Goal: Task Accomplishment & Management: Use online tool/utility

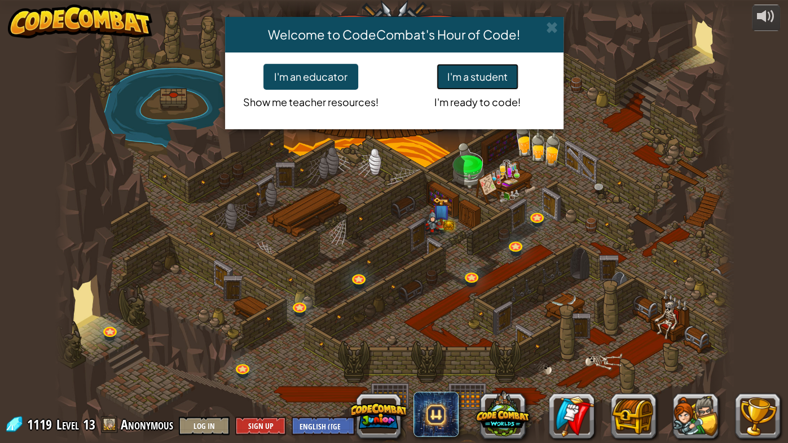
click at [463, 69] on button "I'm a student" at bounding box center [477, 77] width 82 height 26
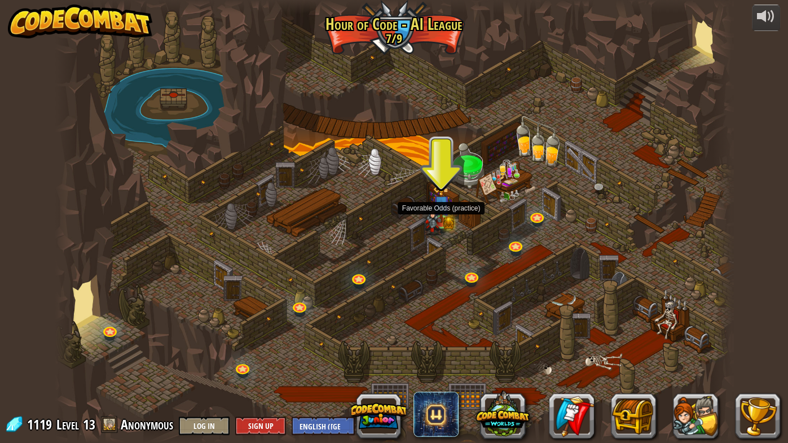
click at [439, 219] on img at bounding box center [432, 218] width 17 height 34
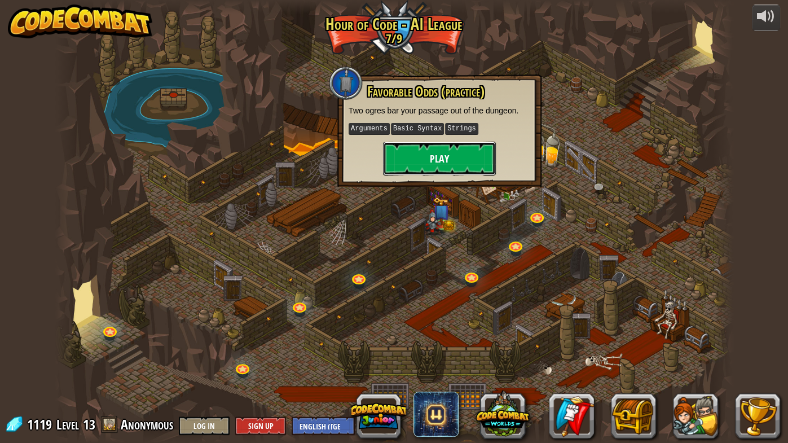
click at [437, 151] on button "Play" at bounding box center [439, 158] width 113 height 34
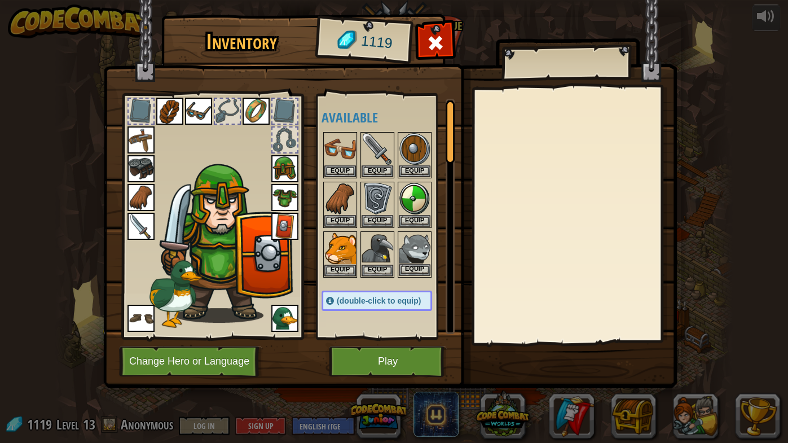
click at [409, 253] on img at bounding box center [415, 248] width 32 height 32
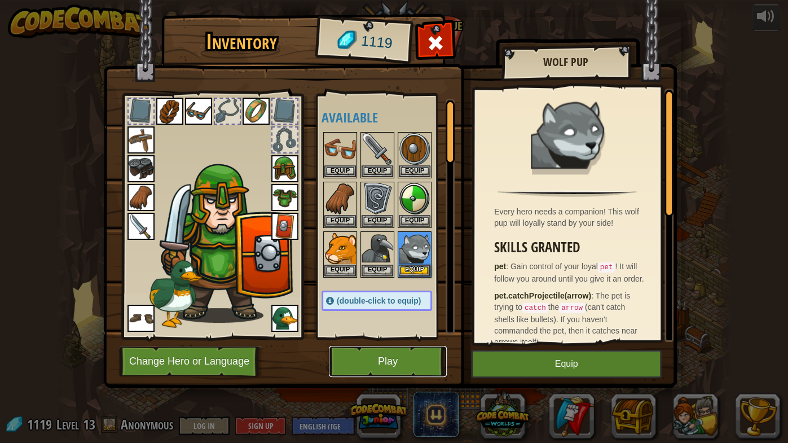
click at [399, 364] on button "Play" at bounding box center [388, 361] width 118 height 31
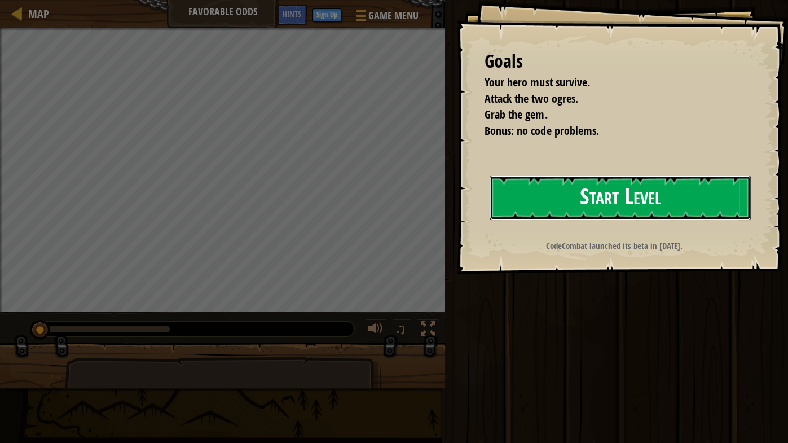
click at [696, 195] on button "Start Level" at bounding box center [619, 197] width 261 height 45
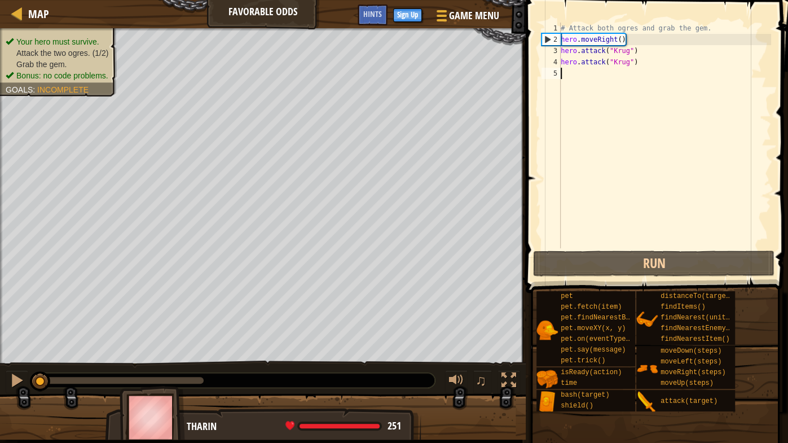
type textarea "h"
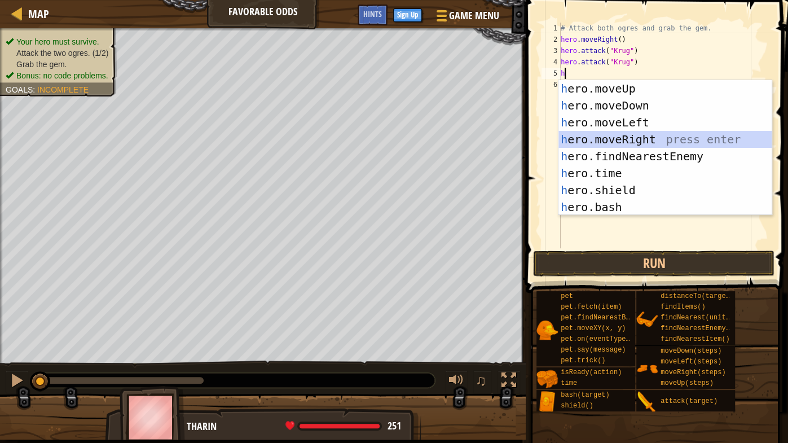
click at [651, 139] on div "h ero.moveUp press enter h ero.moveDown press enter h ero.moveLeft press enter …" at bounding box center [665, 164] width 214 height 169
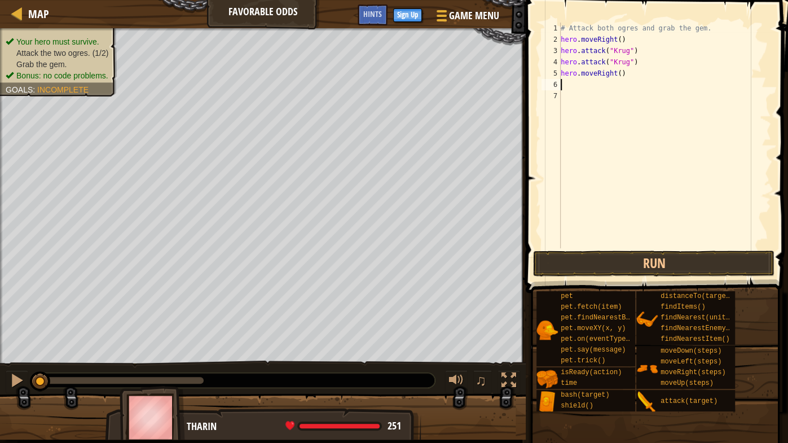
type textarea "h"
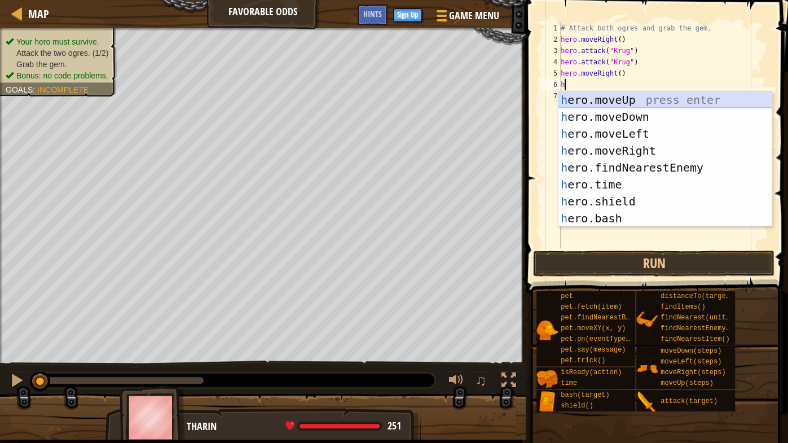
click at [633, 96] on div "h ero.moveUp press enter h ero.moveDown press enter h ero.moveLeft press enter …" at bounding box center [665, 175] width 214 height 169
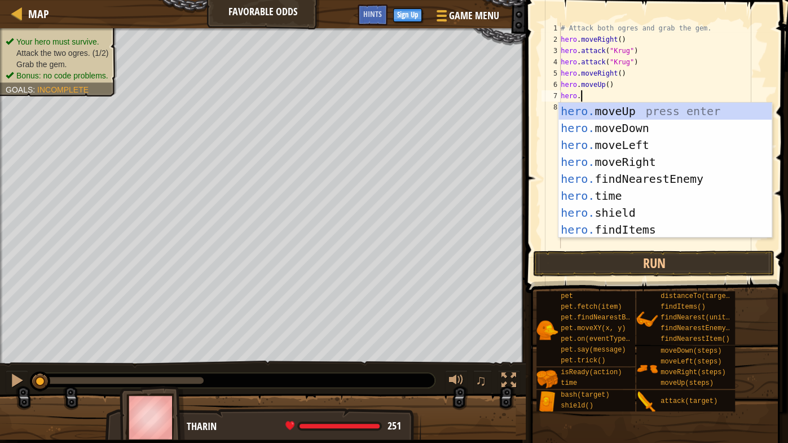
scroll to position [5, 1]
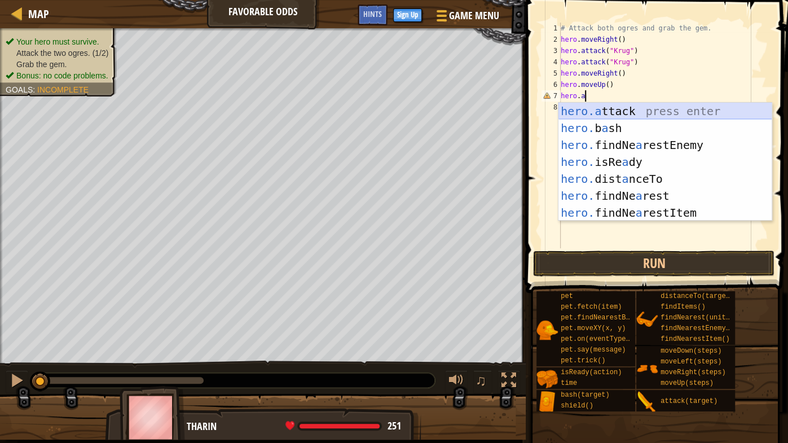
click at [635, 110] on div "hero.a ttack press enter hero. b a sh press enter hero. findNe a restEnemy pres…" at bounding box center [665, 179] width 214 height 152
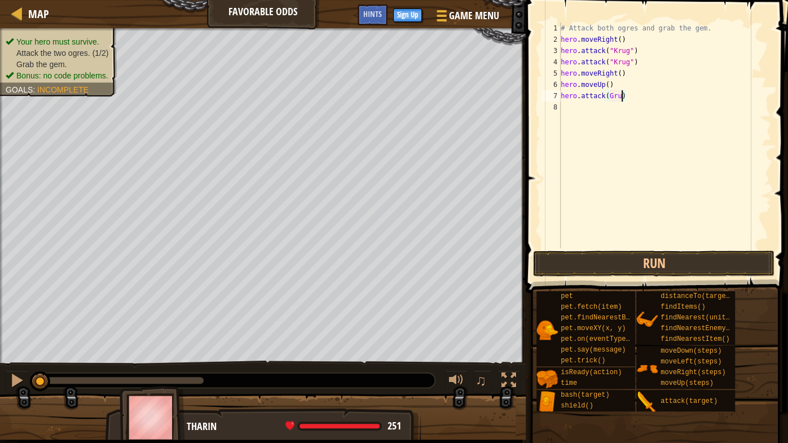
scroll to position [5, 5]
type textarea "hero.attack(Grump)"
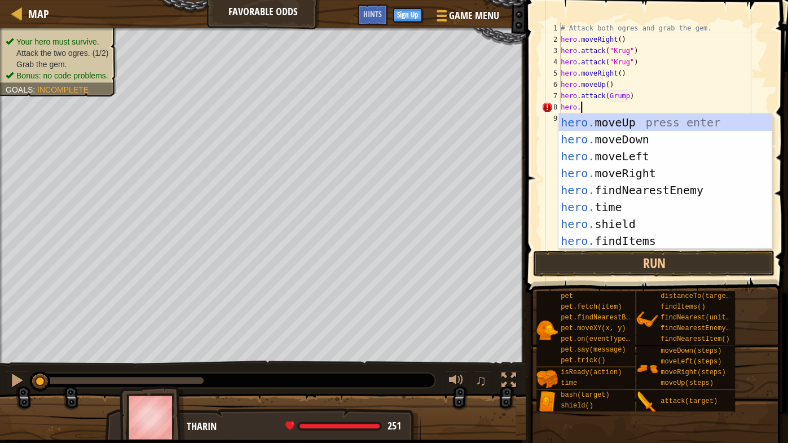
scroll to position [5, 1]
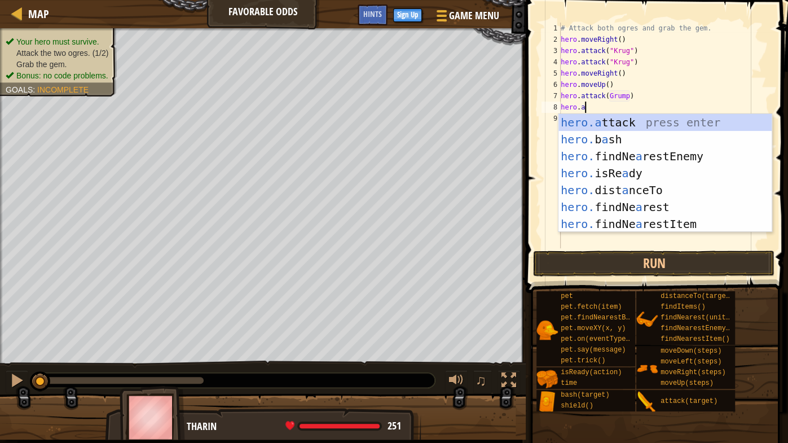
click at [607, 121] on div "hero.a ttack press enter hero. b a sh press enter hero. findNe a restEnemy pres…" at bounding box center [665, 190] width 214 height 152
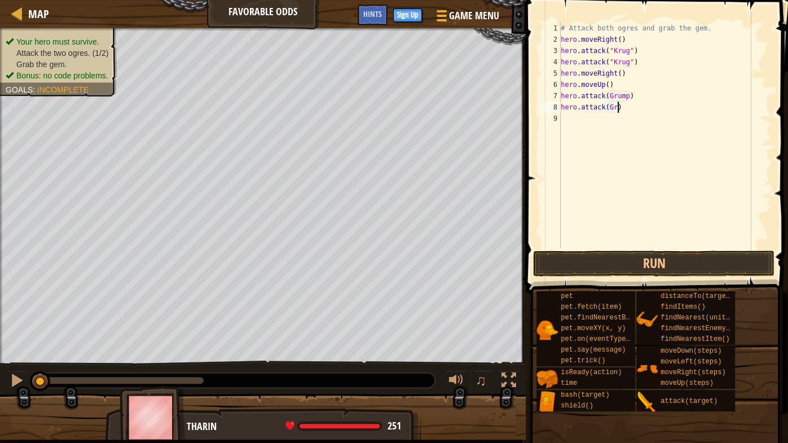
scroll to position [5, 4]
type textarea "hero.attack(Grump)"
click at [657, 124] on div "# Attack both ogres and grab the gem. hero . moveRight ( ) hero . attack ( "[PE…" at bounding box center [664, 147] width 213 height 248
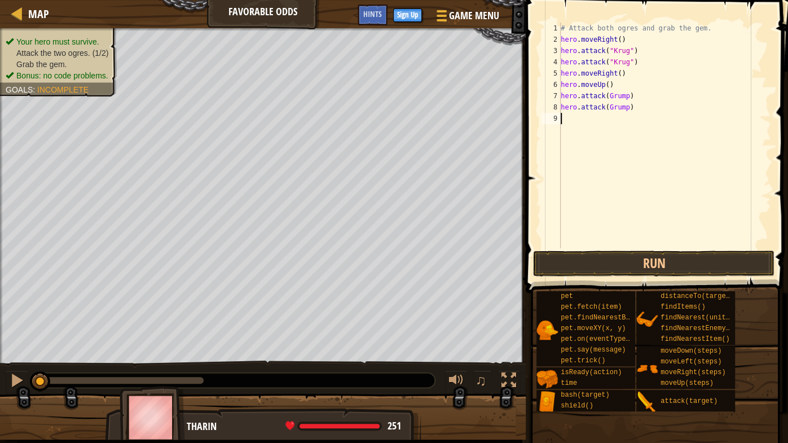
click at [659, 115] on div "# Attack both ogres and grab the gem. hero . moveRight ( ) hero . attack ( "[PE…" at bounding box center [664, 147] width 213 height 248
click at [651, 125] on div "# Attack both ogres and grab the gem. hero . moveRight ( ) hero . attack ( "[PE…" at bounding box center [664, 147] width 213 height 248
type textarea "h"
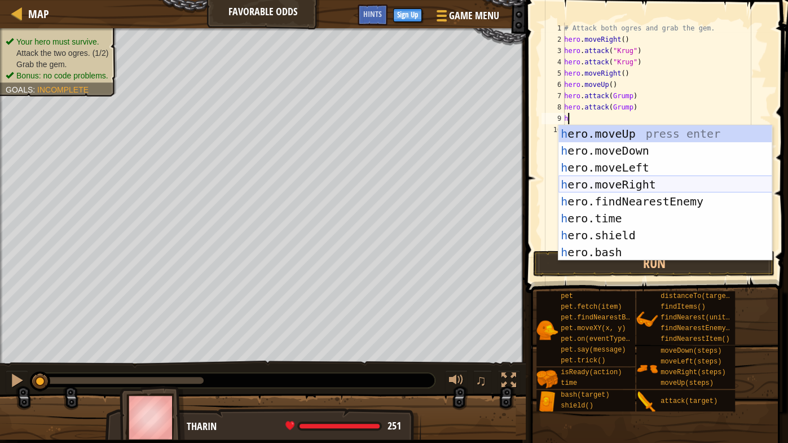
click at [660, 182] on div "h ero.moveUp press enter h ero.moveDown press enter h ero.moveLeft press enter …" at bounding box center [665, 209] width 214 height 169
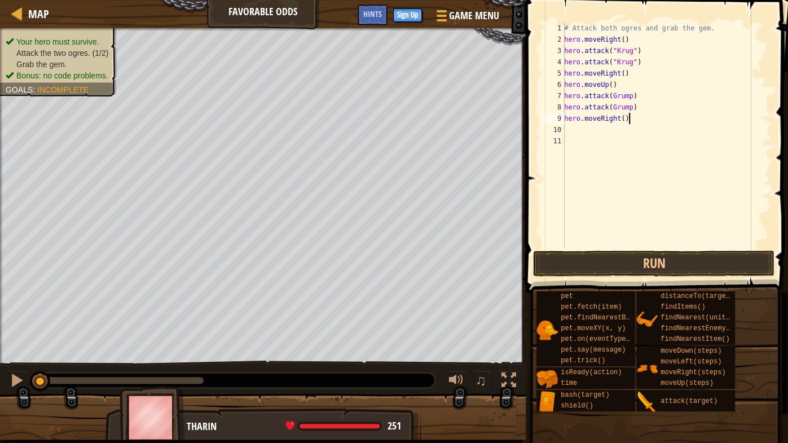
click at [628, 116] on div "# Attack both ogres and grab the gem. hero . moveRight ( ) hero . attack ( "[PE…" at bounding box center [665, 147] width 209 height 248
click at [624, 121] on div "# Attack both ogres and grab the gem. hero . moveRight ( ) hero . attack ( "[PE…" at bounding box center [665, 147] width 209 height 248
click at [638, 256] on button "Run" at bounding box center [653, 263] width 241 height 26
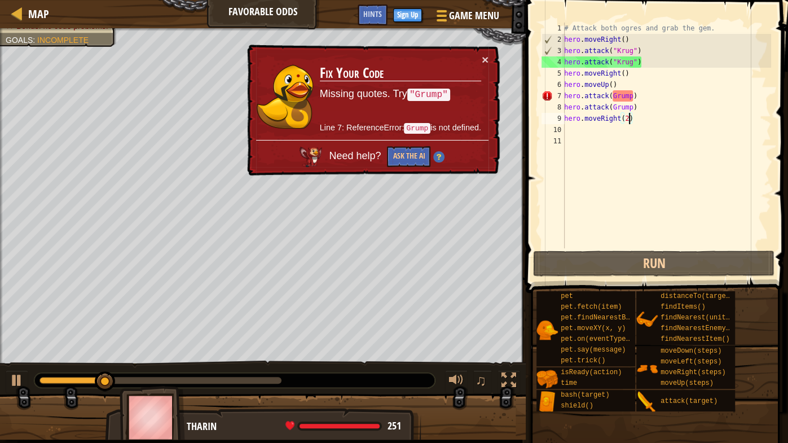
click at [476, 62] on td "Fix Your Code Missing quotes. Try "Grump" Line 7: ReferenceError: Grump is not …" at bounding box center [400, 97] width 162 height 86
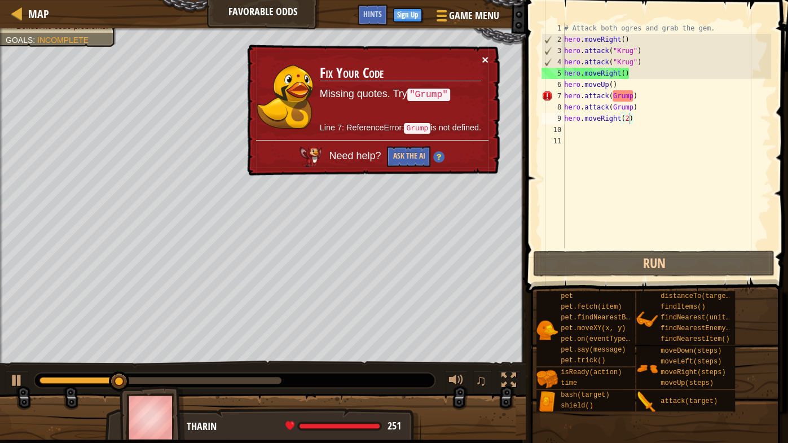
click at [483, 60] on button "×" at bounding box center [484, 60] width 7 height 12
click at [611, 98] on div "# Attack both ogres and grab the gem. hero . moveRight ( ) hero . attack ( "[PE…" at bounding box center [665, 147] width 209 height 248
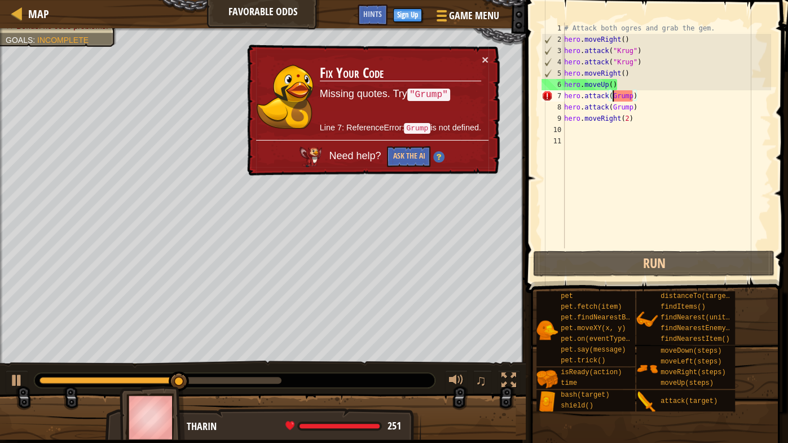
scroll to position [5, 4]
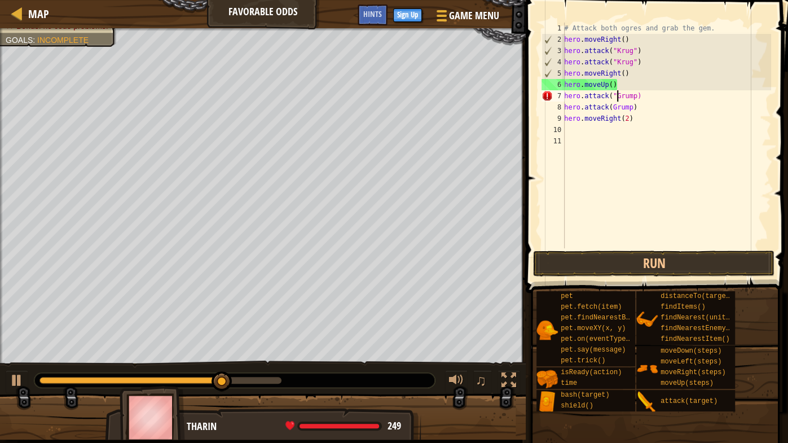
click at [638, 94] on div "# Attack both ogres and grab the gem. hero . moveRight ( ) hero . attack ( "[PE…" at bounding box center [665, 147] width 209 height 248
click at [632, 106] on div "# Attack both ogres and grab the gem. hero . moveRight ( ) hero . attack ( "[PE…" at bounding box center [665, 147] width 209 height 248
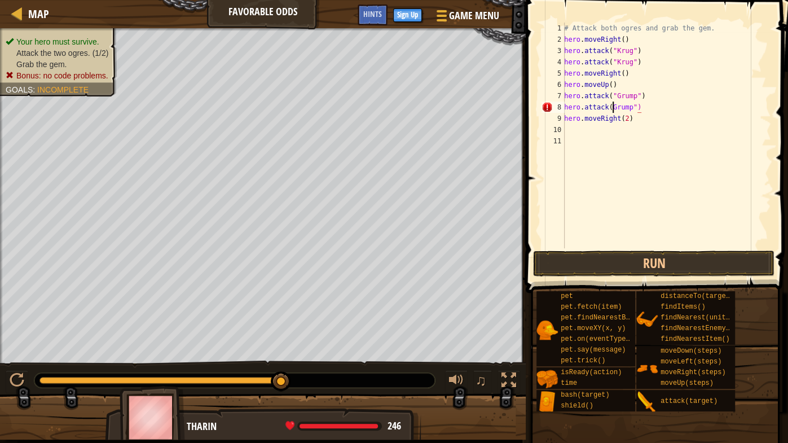
click at [614, 111] on div "# Attack both ogres and grab the gem. hero . moveRight ( ) hero . attack ( "[PE…" at bounding box center [665, 147] width 209 height 248
click at [607, 266] on button "Run" at bounding box center [653, 263] width 241 height 26
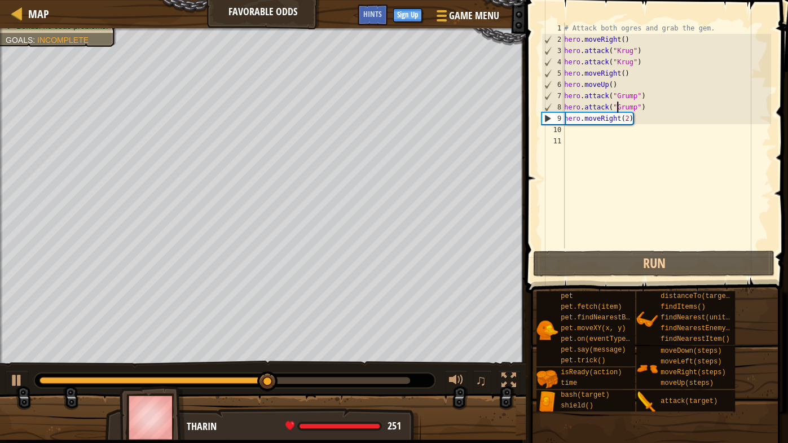
click at [620, 121] on div "# Attack both ogres and grab the gem. hero . moveRight ( ) hero . attack ( "[PE…" at bounding box center [665, 147] width 209 height 248
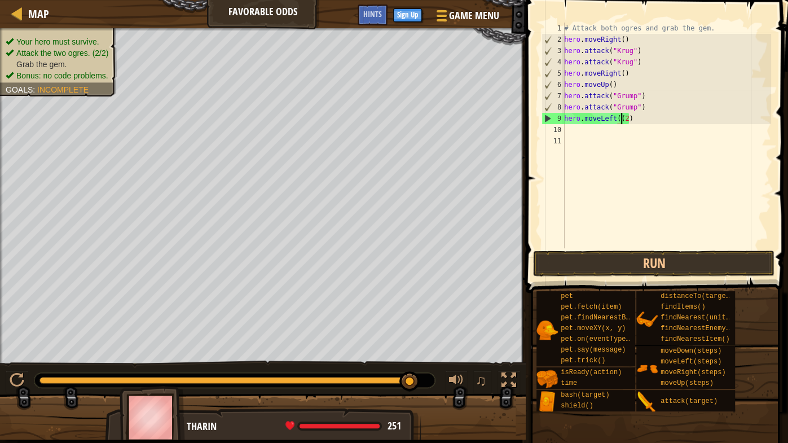
type textarea "hero.moveLeft(2)"
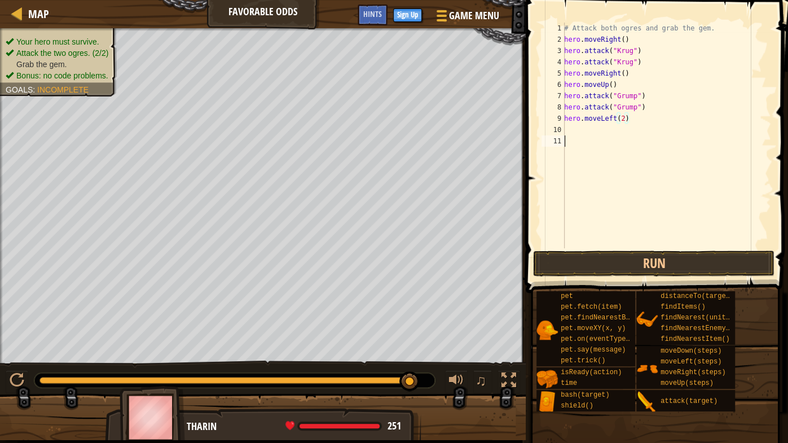
click at [675, 165] on div "# Attack both ogres and grab the gem. hero . moveRight ( ) hero . attack ( "[PE…" at bounding box center [665, 147] width 209 height 248
click at [635, 260] on button "Run" at bounding box center [653, 263] width 241 height 26
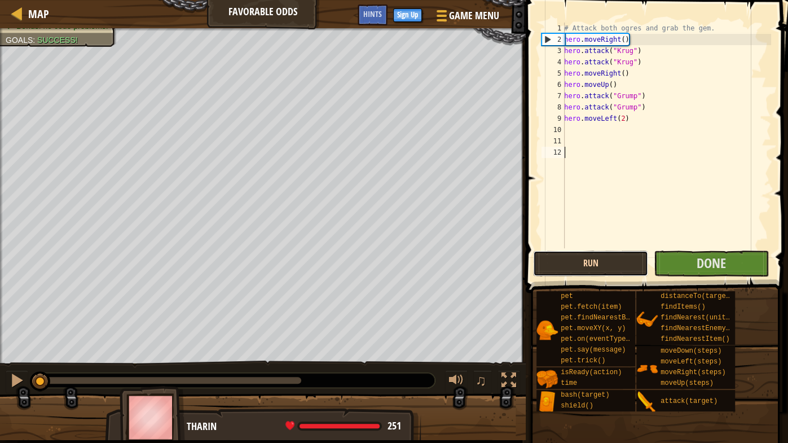
click at [599, 262] on button "Run" at bounding box center [590, 263] width 115 height 26
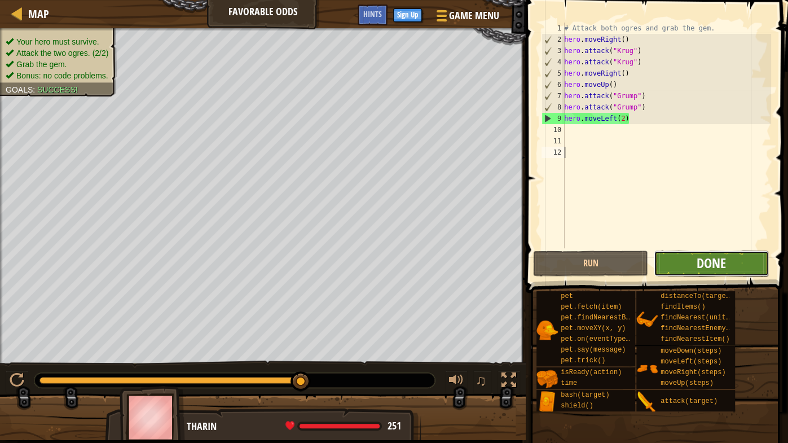
click at [706, 262] on span "Done" at bounding box center [710, 263] width 29 height 18
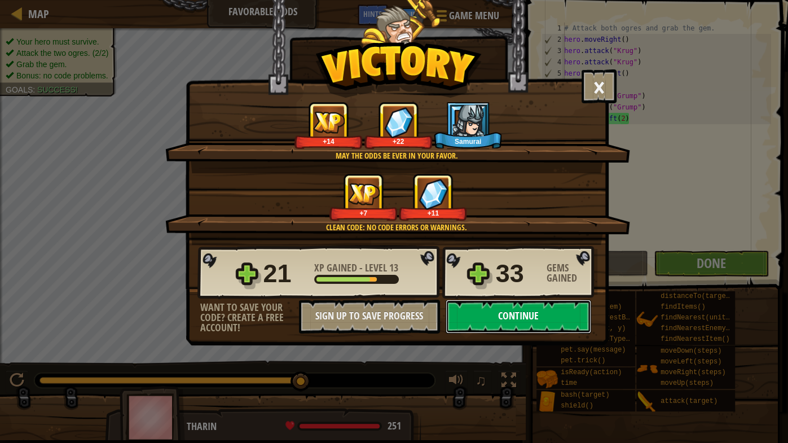
click at [520, 313] on button "Continue" at bounding box center [517, 316] width 145 height 34
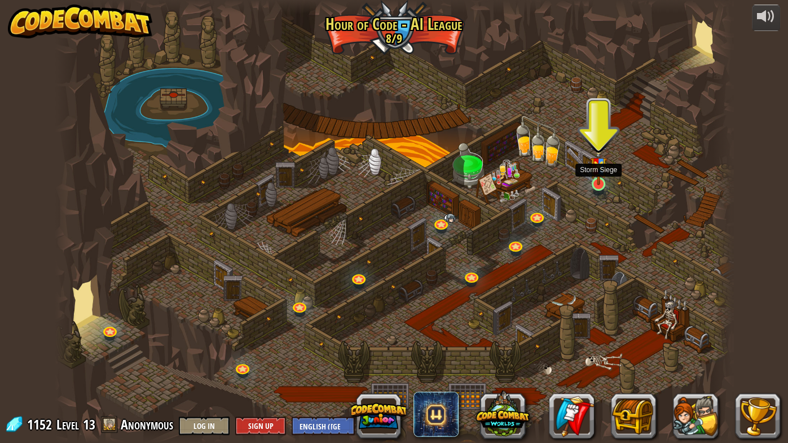
click at [597, 171] on img at bounding box center [598, 162] width 17 height 46
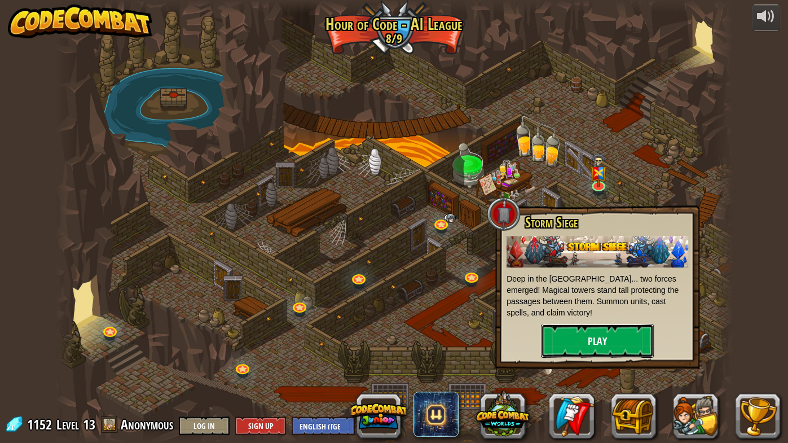
click at [576, 351] on button "Play" at bounding box center [597, 341] width 113 height 34
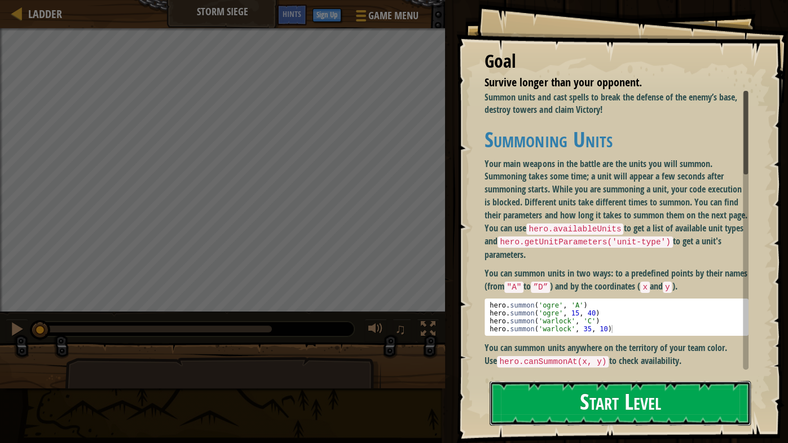
click at [581, 407] on button "Start Level" at bounding box center [619, 403] width 261 height 45
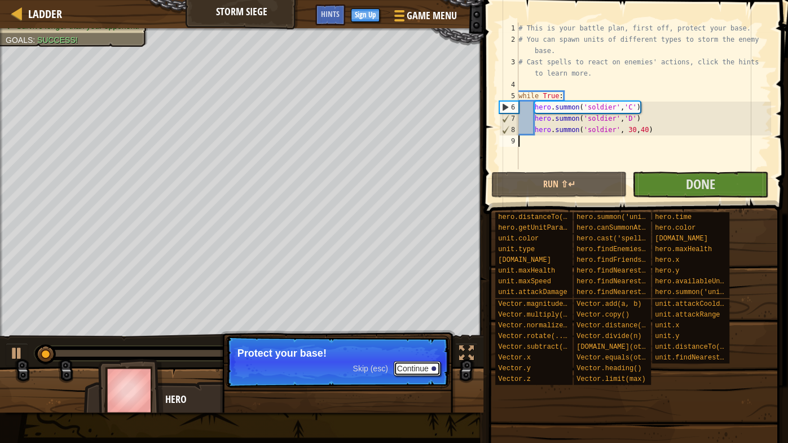
click at [415, 367] on button "Continue" at bounding box center [416, 368] width 47 height 15
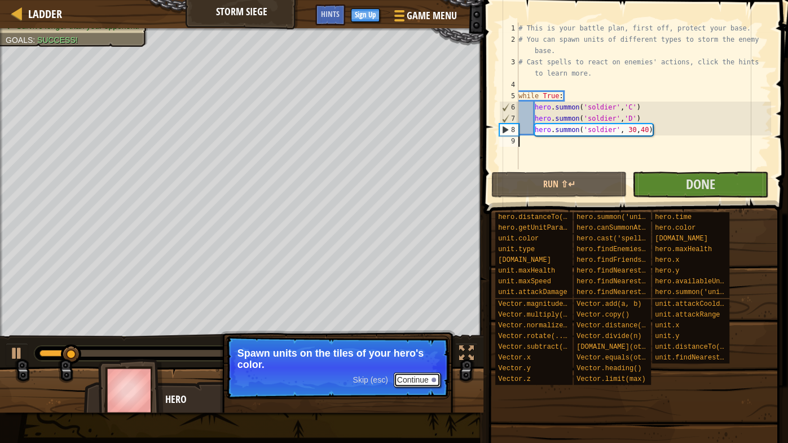
click at [413, 375] on button "Continue" at bounding box center [416, 379] width 47 height 15
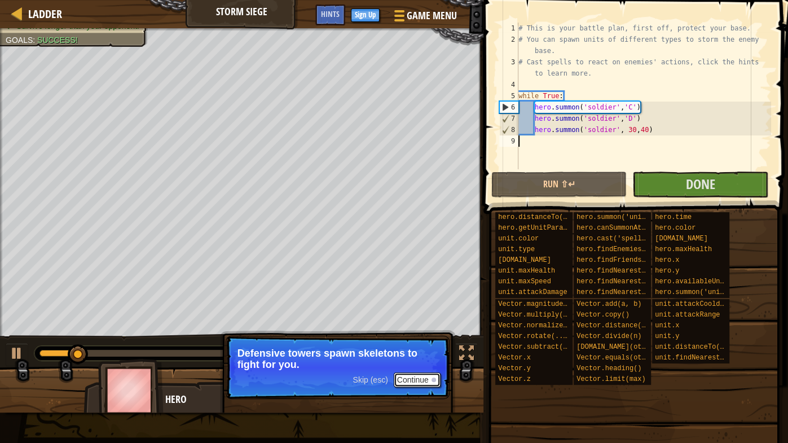
click at [415, 381] on button "Continue" at bounding box center [416, 379] width 47 height 15
click at [682, 125] on div "# This is your battle plan, first off, protect your base. # You can spawn units…" at bounding box center [643, 107] width 255 height 169
type textarea "hero.[PERSON_NAME]('soldier', 30,40)"
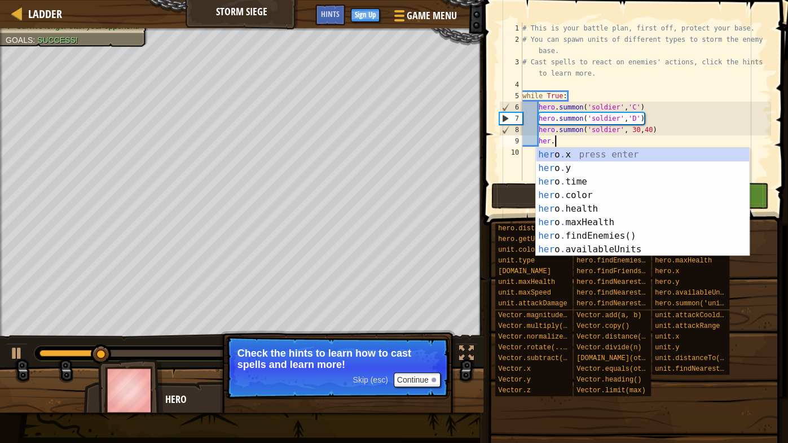
scroll to position [5, 2]
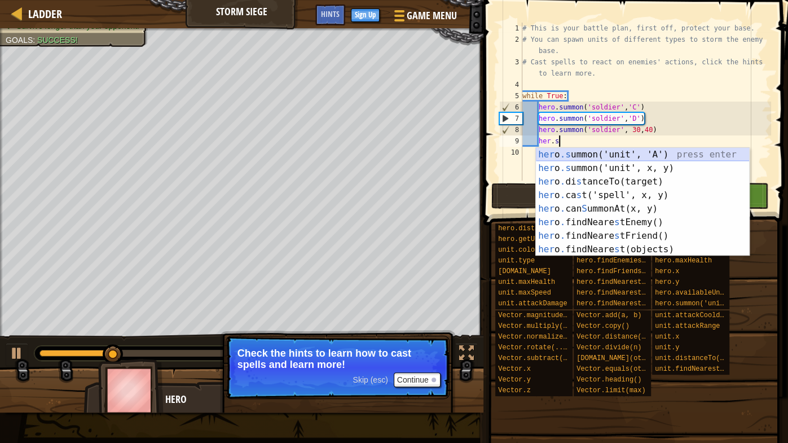
click at [679, 148] on div "her o .s ummon('unit', 'A') press enter her o .s ummon('unit', x, y) press ente…" at bounding box center [643, 215] width 214 height 135
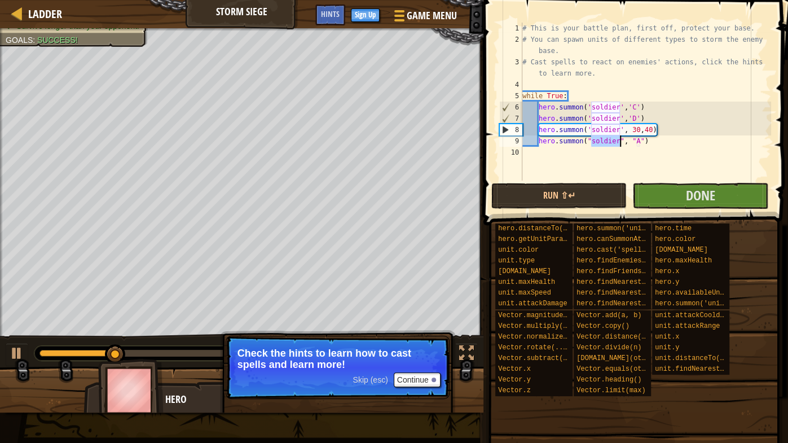
click at [619, 140] on div "# This is your battle plan, first off, protect your base. # You can spawn units…" at bounding box center [645, 102] width 251 height 158
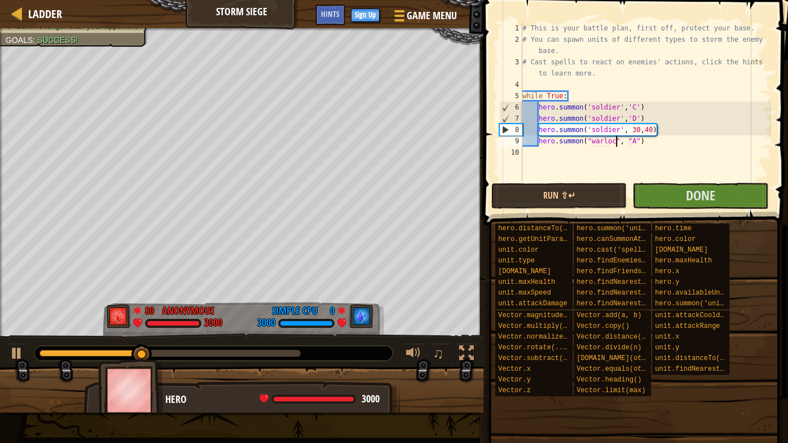
scroll to position [5, 8]
type textarea "hero.summon("warlock", "A")"
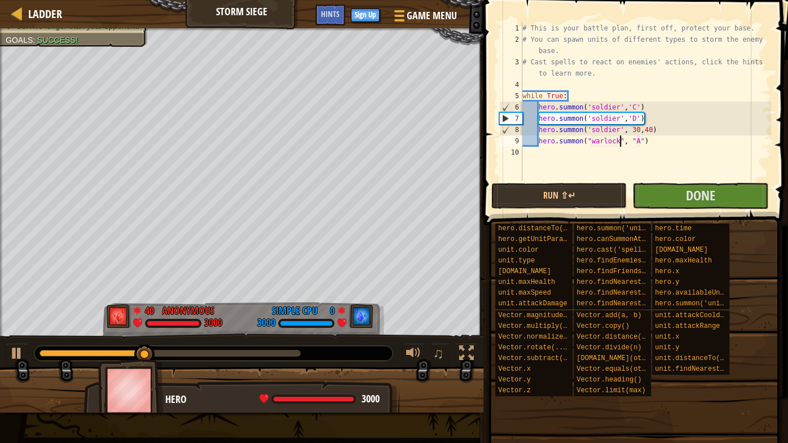
click at [694, 178] on div "# This is your battle plan, first off, protect your base. # You can spawn units…" at bounding box center [645, 113] width 251 height 180
click at [690, 183] on button "Done" at bounding box center [699, 196] width 135 height 26
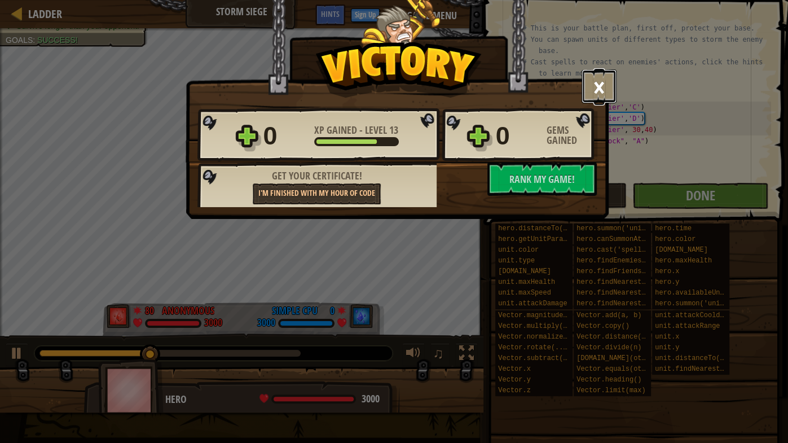
click at [603, 86] on button "×" at bounding box center [598, 86] width 35 height 34
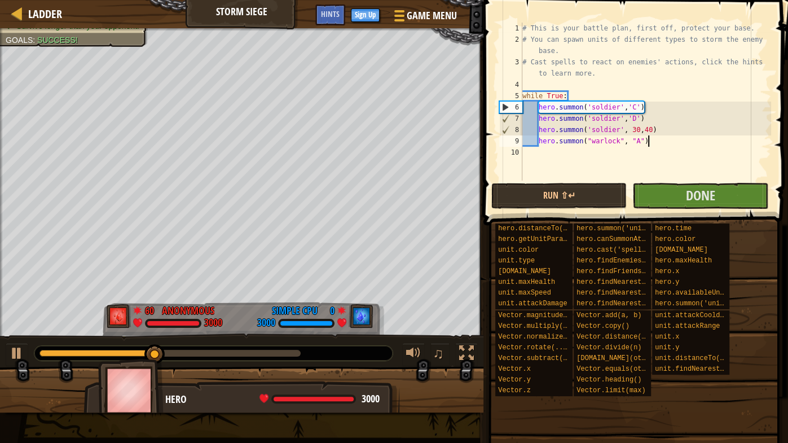
click at [666, 146] on div "# This is your battle plan, first off, protect your base. # You can spawn units…" at bounding box center [645, 113] width 251 height 180
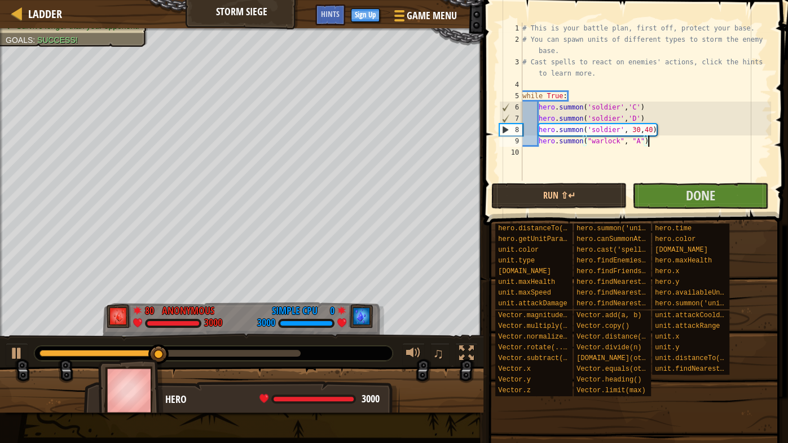
click at [505, 143] on div "9" at bounding box center [510, 140] width 23 height 11
click at [617, 139] on div "# This is your battle plan, first off, protect your base. # You can spawn units…" at bounding box center [645, 113] width 251 height 180
click at [643, 143] on div "# This is your battle plan, first off, protect your base. # You can spawn units…" at bounding box center [645, 113] width 251 height 180
click at [638, 145] on div "# This is your battle plan, first off, protect your base. # You can spawn units…" at bounding box center [645, 113] width 251 height 180
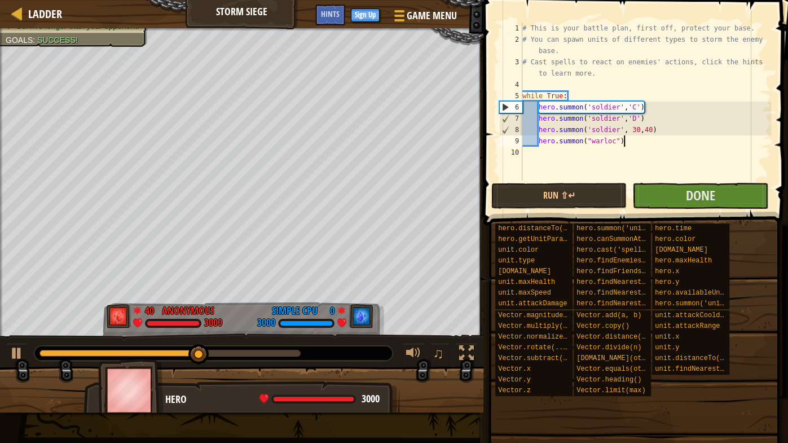
click at [661, 142] on div "# This is your battle plan, first off, protect your base. # You can spawn units…" at bounding box center [645, 113] width 251 height 180
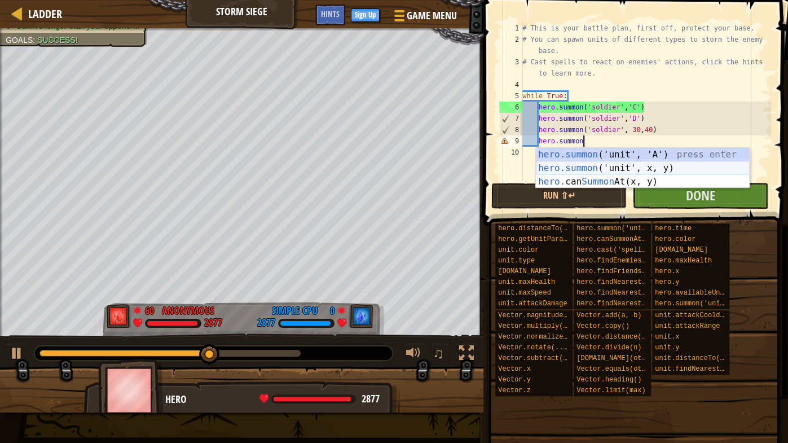
click at [678, 165] on div "hero.summon ('unit', 'A') press enter hero.summon ('unit', x, y) press enter he…" at bounding box center [643, 182] width 214 height 68
type textarea "hero.[PERSON_NAME]("soldier", 15, 40)"
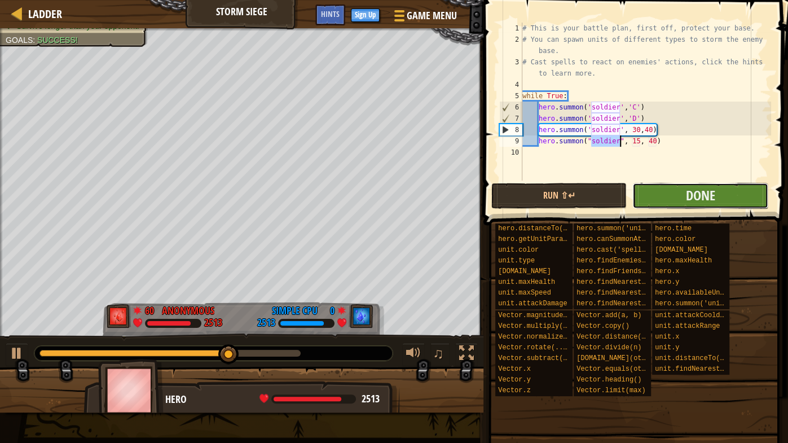
click at [675, 198] on button "Done" at bounding box center [699, 196] width 135 height 26
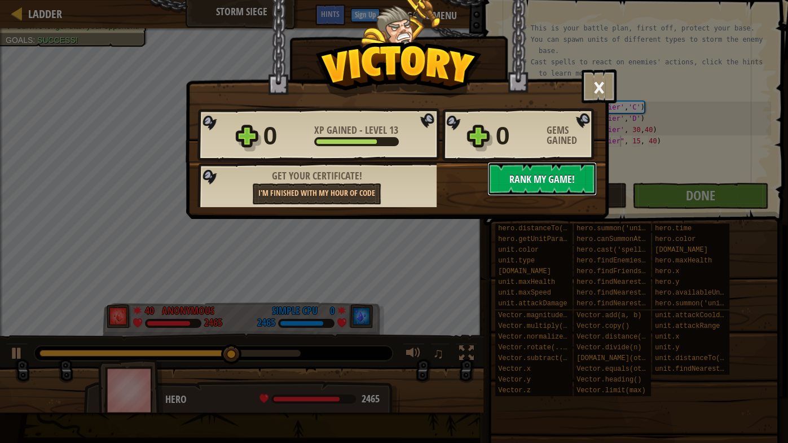
click at [538, 179] on span "Rank My Game!" at bounding box center [541, 179] width 65 height 14
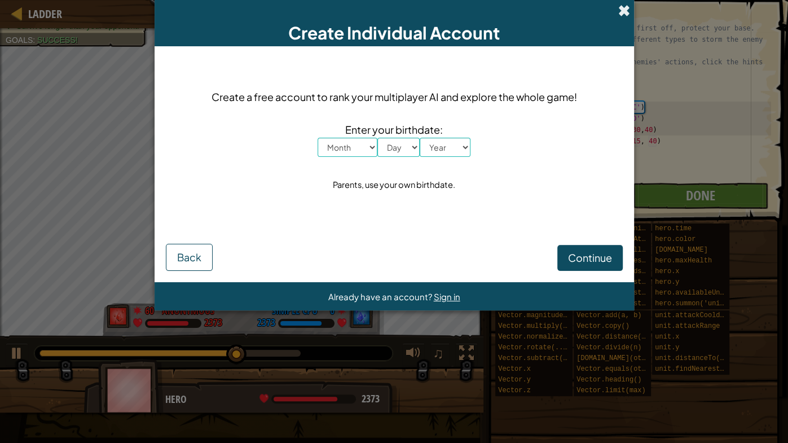
click at [623, 9] on span at bounding box center [624, 11] width 12 height 12
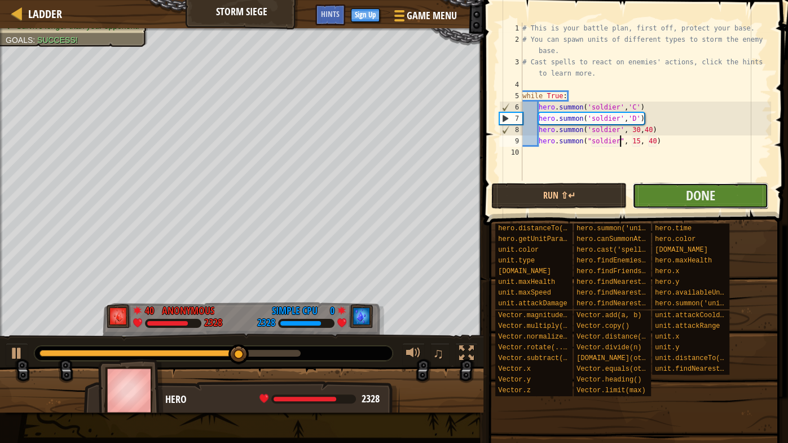
click at [670, 190] on button "Done" at bounding box center [699, 196] width 135 height 26
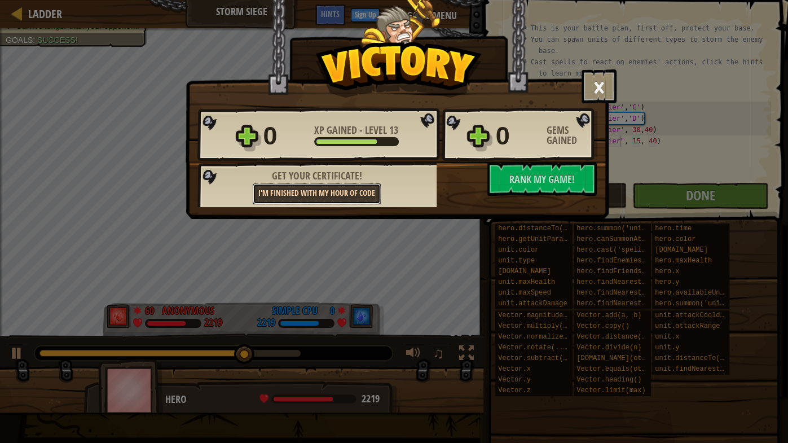
click at [360, 193] on link "I'm finished with my Hour of Code" at bounding box center [317, 193] width 128 height 21
